Goal: Information Seeking & Learning: Learn about a topic

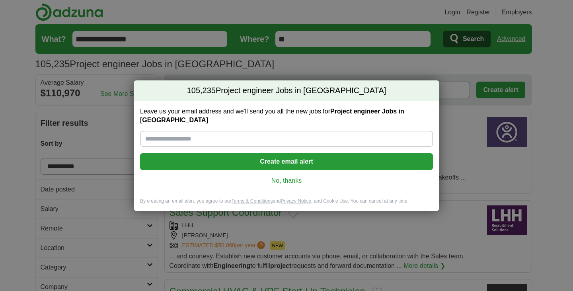
click at [281, 176] on link "No, thanks" at bounding box center [287, 180] width 280 height 9
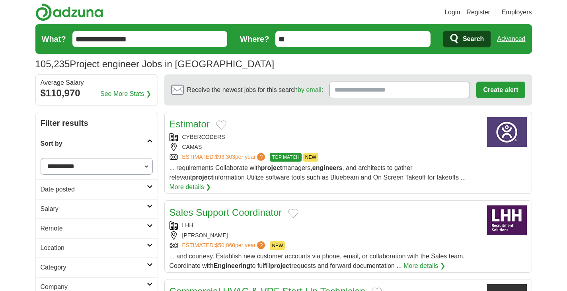
scroll to position [80, 0]
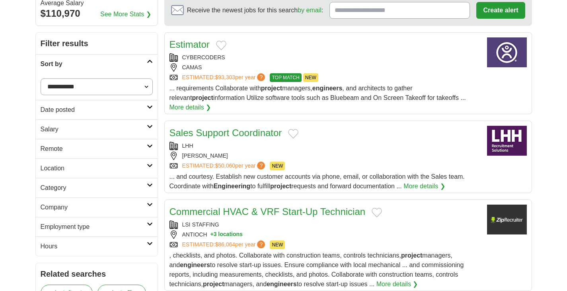
click at [117, 117] on link "Date posted" at bounding box center [97, 110] width 122 height 20
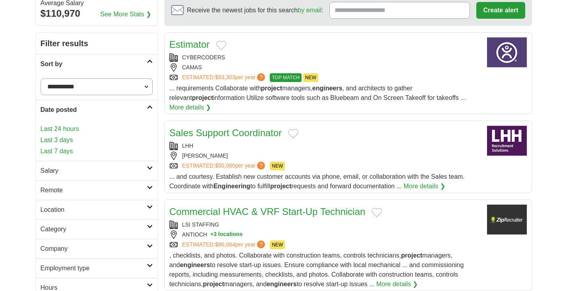
click at [65, 141] on link "Last 3 days" at bounding box center [97, 140] width 112 height 10
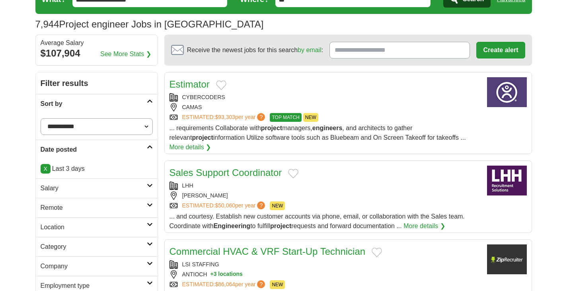
scroll to position [80, 0]
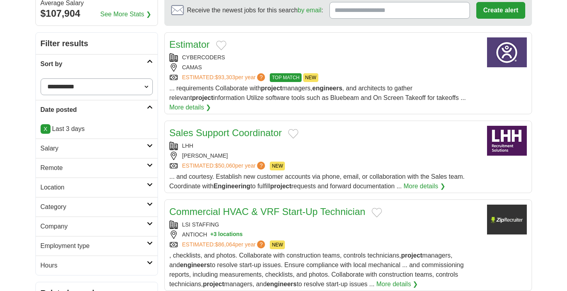
click at [86, 145] on h2 "Salary" at bounding box center [94, 149] width 106 height 10
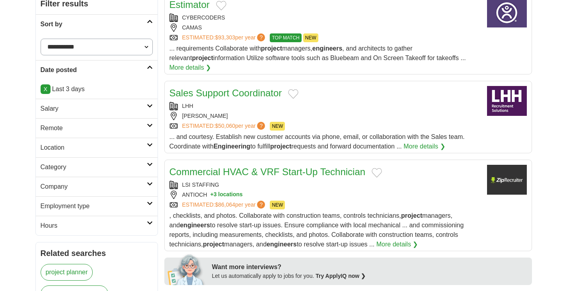
click at [98, 166] on h2 "Category" at bounding box center [94, 167] width 106 height 10
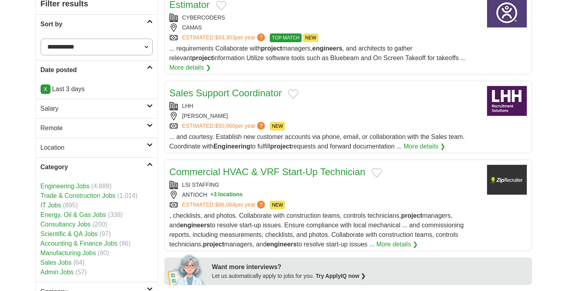
scroll to position [199, 0]
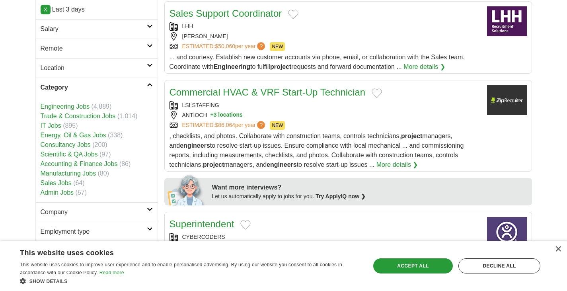
click at [83, 107] on link "Engineering Jobs" at bounding box center [65, 106] width 49 height 7
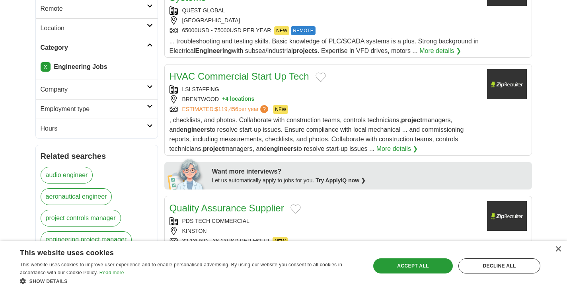
scroll to position [159, 0]
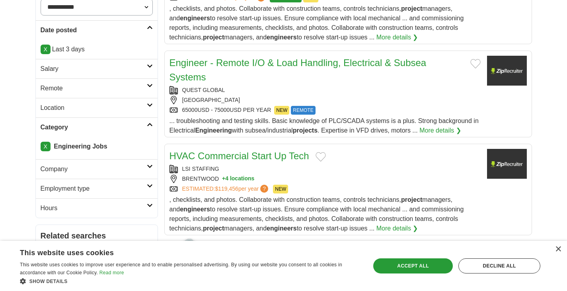
click at [123, 186] on h2 "Employment type" at bounding box center [94, 189] width 106 height 10
click at [124, 184] on h2 "Employment type" at bounding box center [94, 189] width 106 height 10
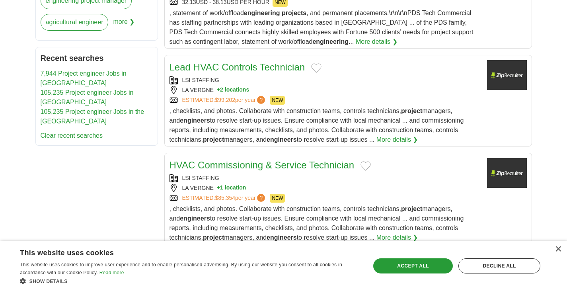
scroll to position [279, 0]
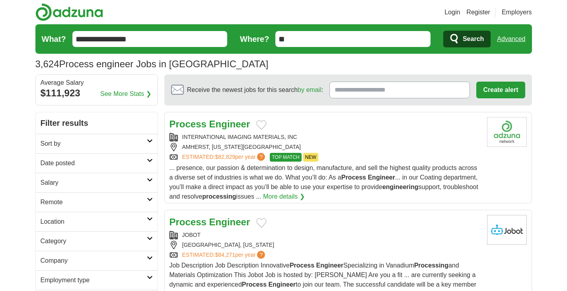
click at [143, 142] on h2 "Sort by" at bounding box center [94, 144] width 106 height 10
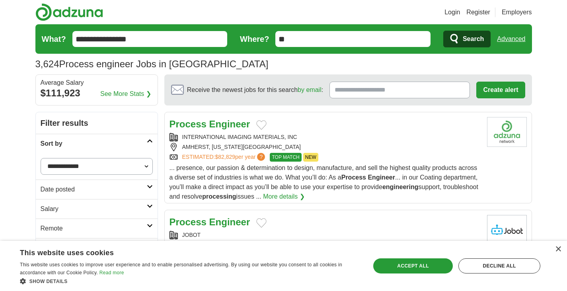
click at [143, 143] on h2 "Sort by" at bounding box center [94, 144] width 106 height 10
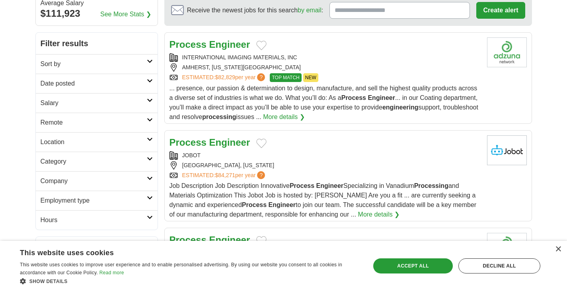
scroll to position [119, 0]
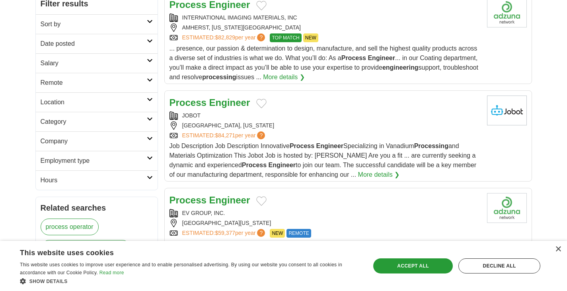
click at [139, 162] on h2 "Employment type" at bounding box center [94, 161] width 106 height 10
